Goal: Task Accomplishment & Management: Manage account settings

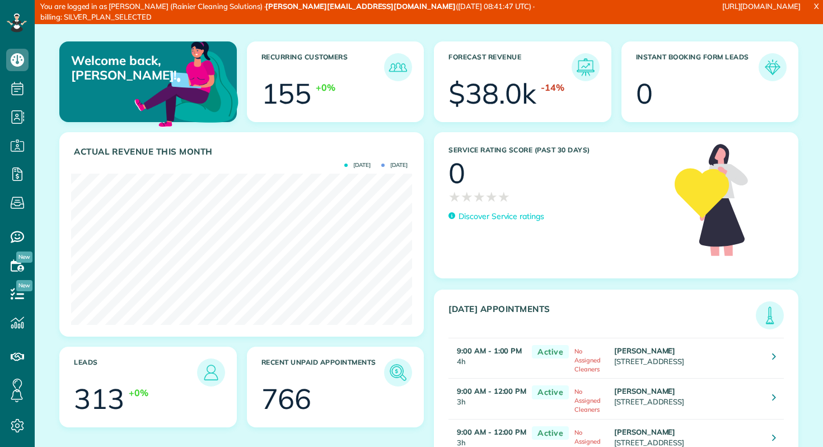
scroll to position [5, 5]
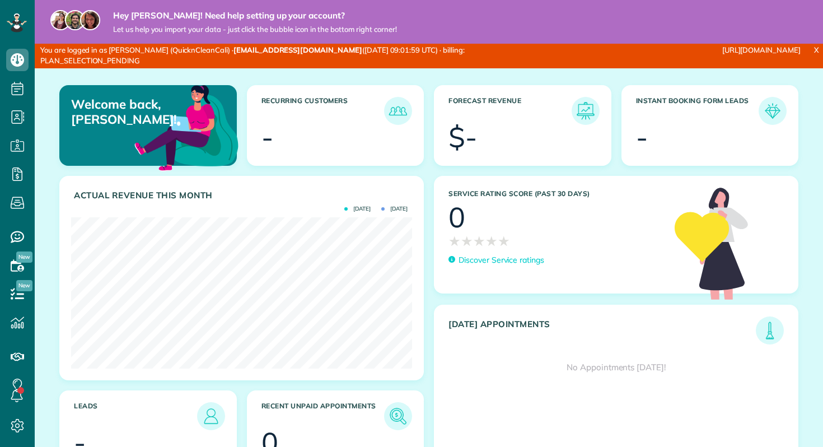
scroll to position [151, 341]
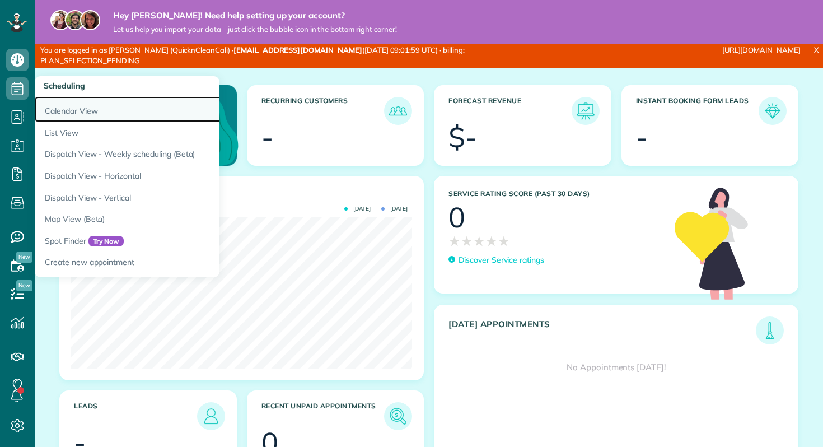
click at [45, 109] on link "Calendar View" at bounding box center [175, 109] width 280 height 26
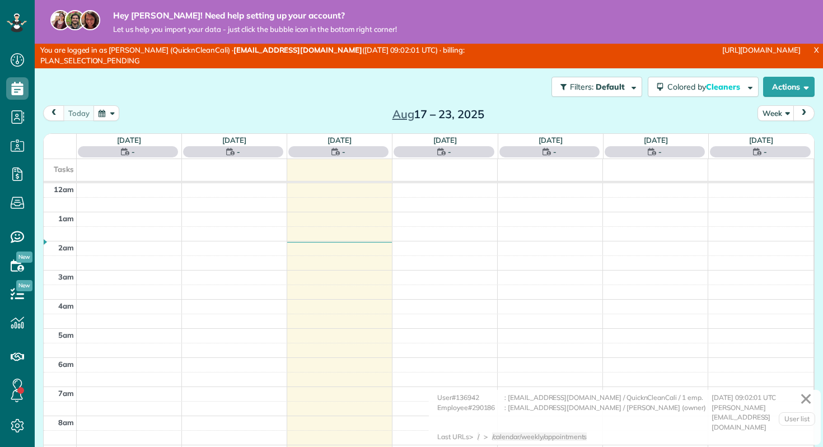
scroll to position [204, 0]
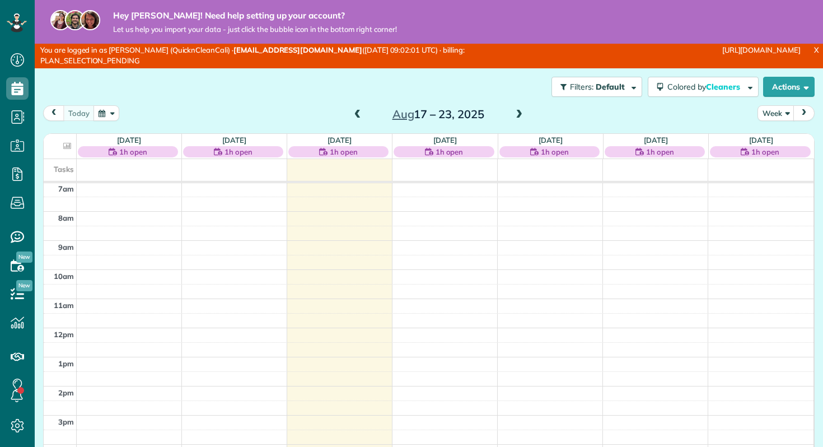
click at [521, 113] on span at bounding box center [519, 115] width 12 height 10
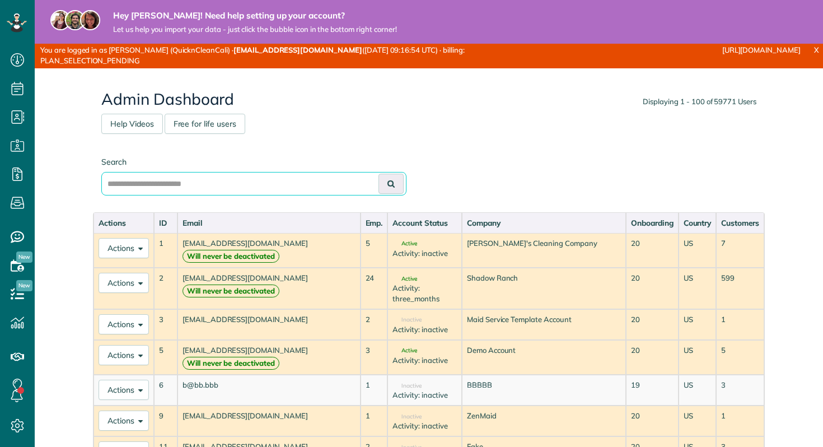
scroll to position [5, 5]
click at [312, 187] on input "text" at bounding box center [253, 184] width 305 height 24
paste input "**********"
type input "**********"
click at [379, 174] on button at bounding box center [391, 184] width 25 height 20
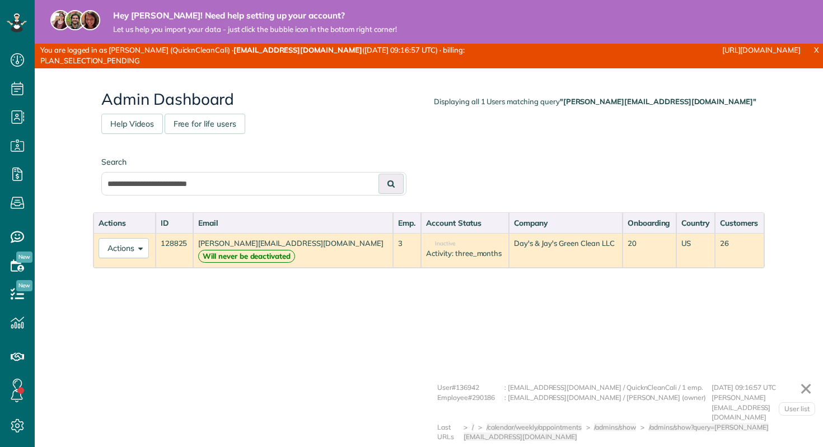
scroll to position [5, 5]
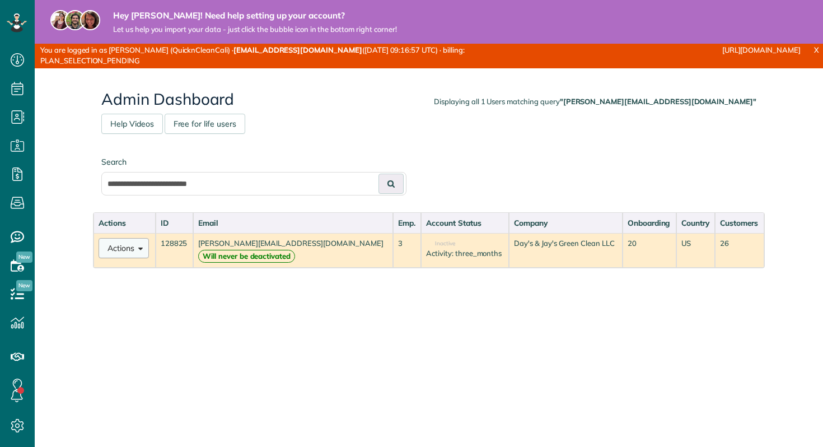
click at [117, 243] on button "Actions" at bounding box center [124, 248] width 50 height 20
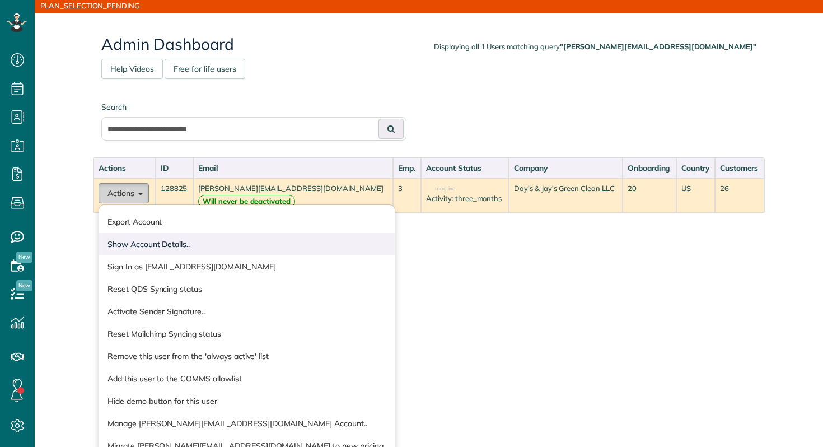
scroll to position [93, 0]
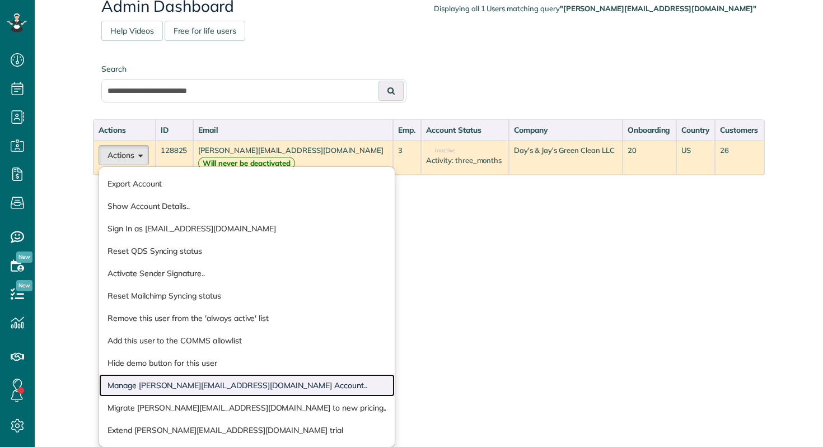
click at [287, 385] on link "Manage natasha@dayjaygreenclean.com Account.." at bounding box center [247, 385] width 296 height 22
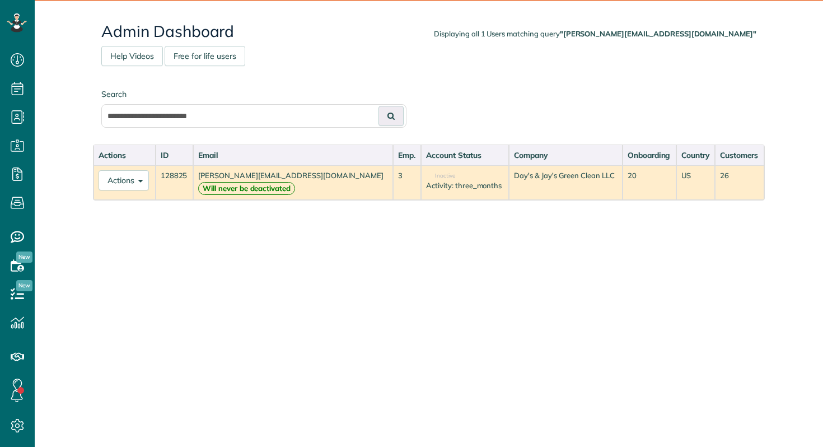
scroll to position [68, 0]
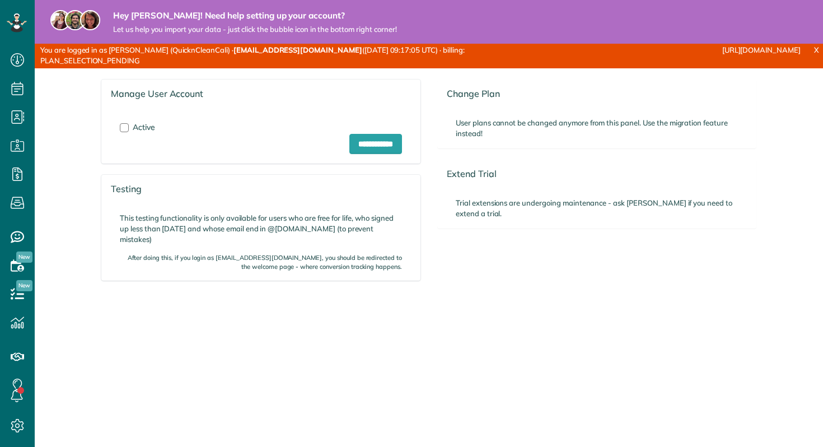
click at [141, 125] on span "Active" at bounding box center [144, 127] width 22 height 10
click at [350, 141] on input "**********" at bounding box center [376, 144] width 53 height 20
